Goal: Obtain resource: Download file/media

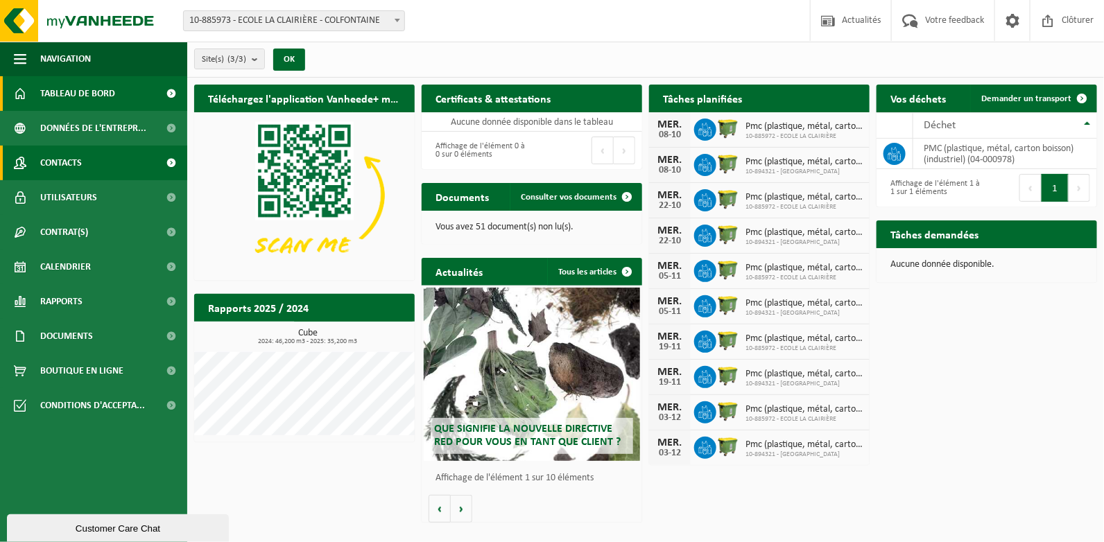
click at [78, 158] on span "Contacts" at bounding box center [61, 163] width 42 height 35
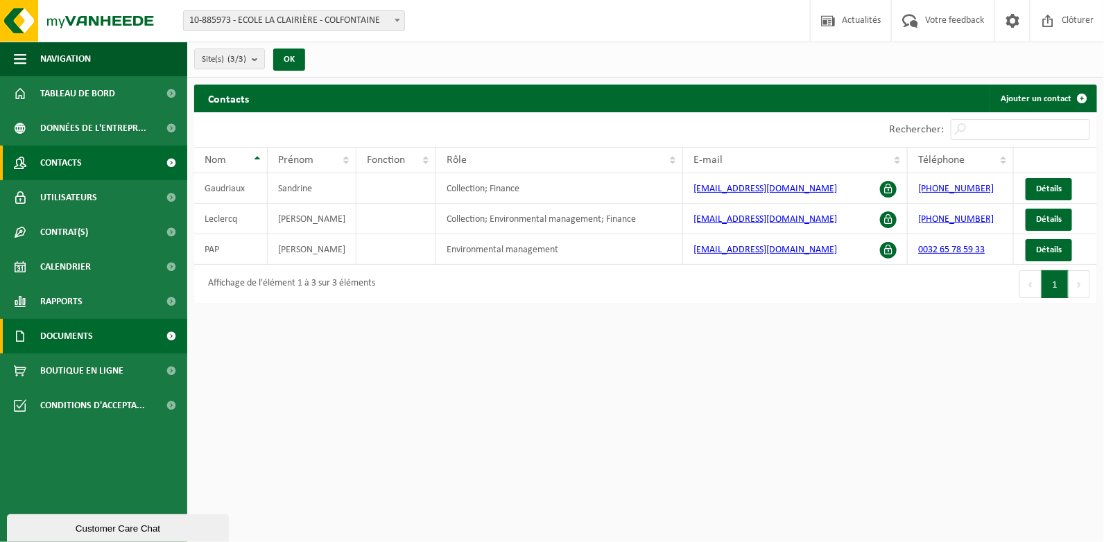
click at [85, 336] on span "Documents" at bounding box center [66, 336] width 53 height 35
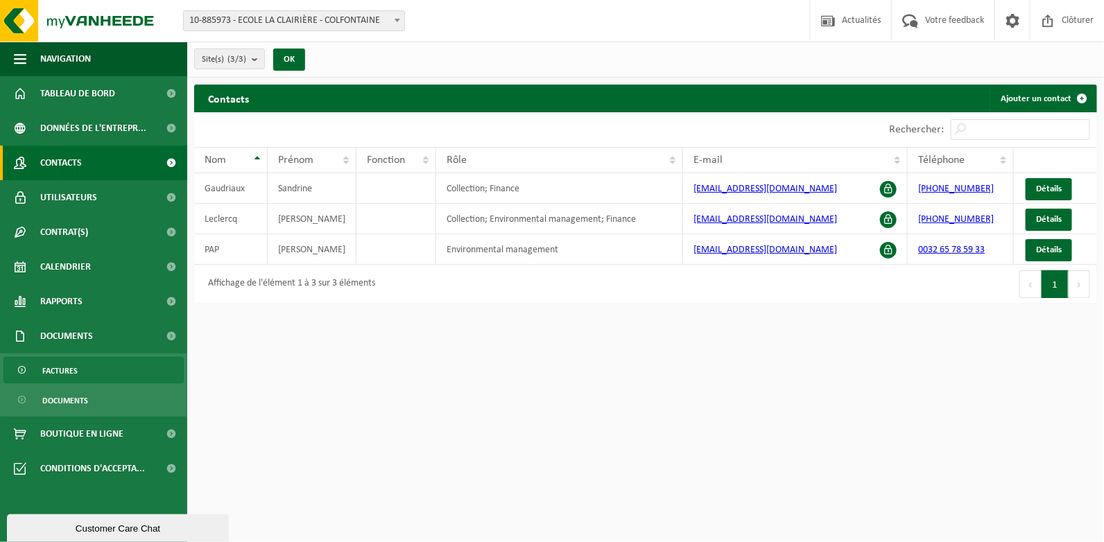
click at [56, 371] on span "Factures" at bounding box center [59, 371] width 35 height 26
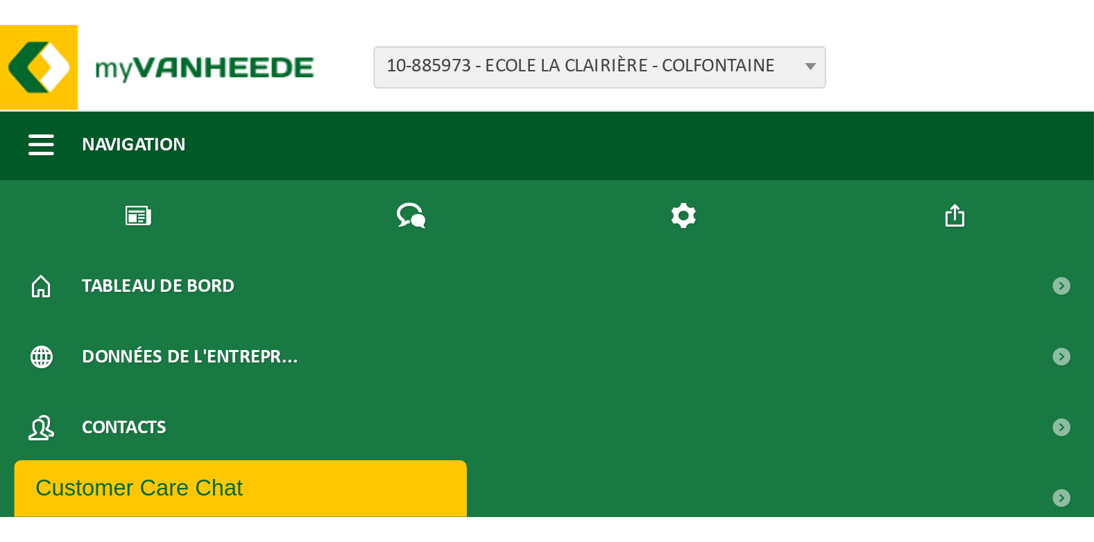
scroll to position [19, 0]
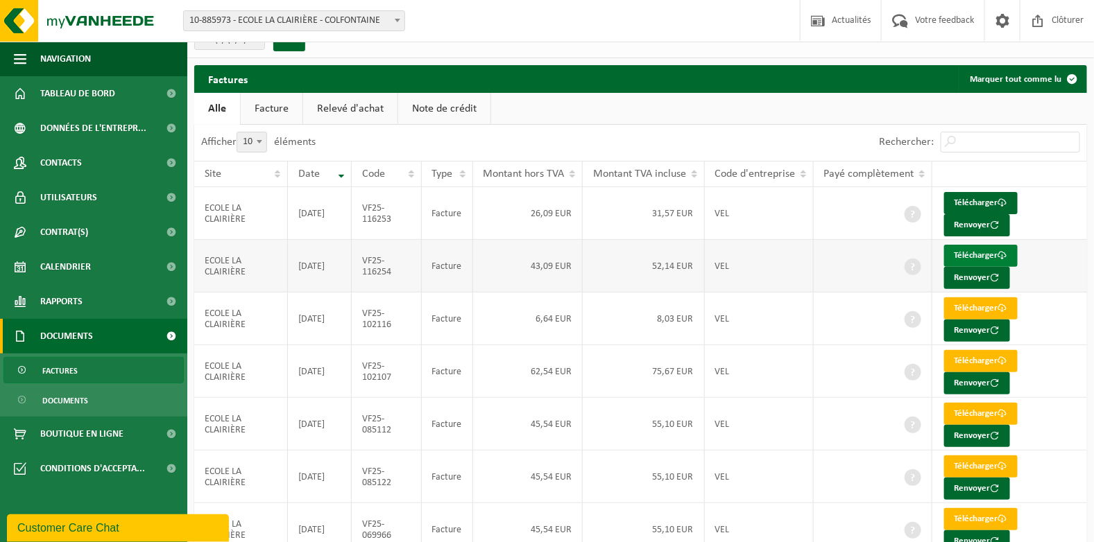
click at [968, 249] on link "Télécharger" at bounding box center [981, 256] width 74 height 22
click at [983, 198] on link "Télécharger" at bounding box center [981, 203] width 74 height 22
click at [1069, 18] on span "Clôturer" at bounding box center [1067, 20] width 39 height 41
